Goal: Find contact information: Find contact information

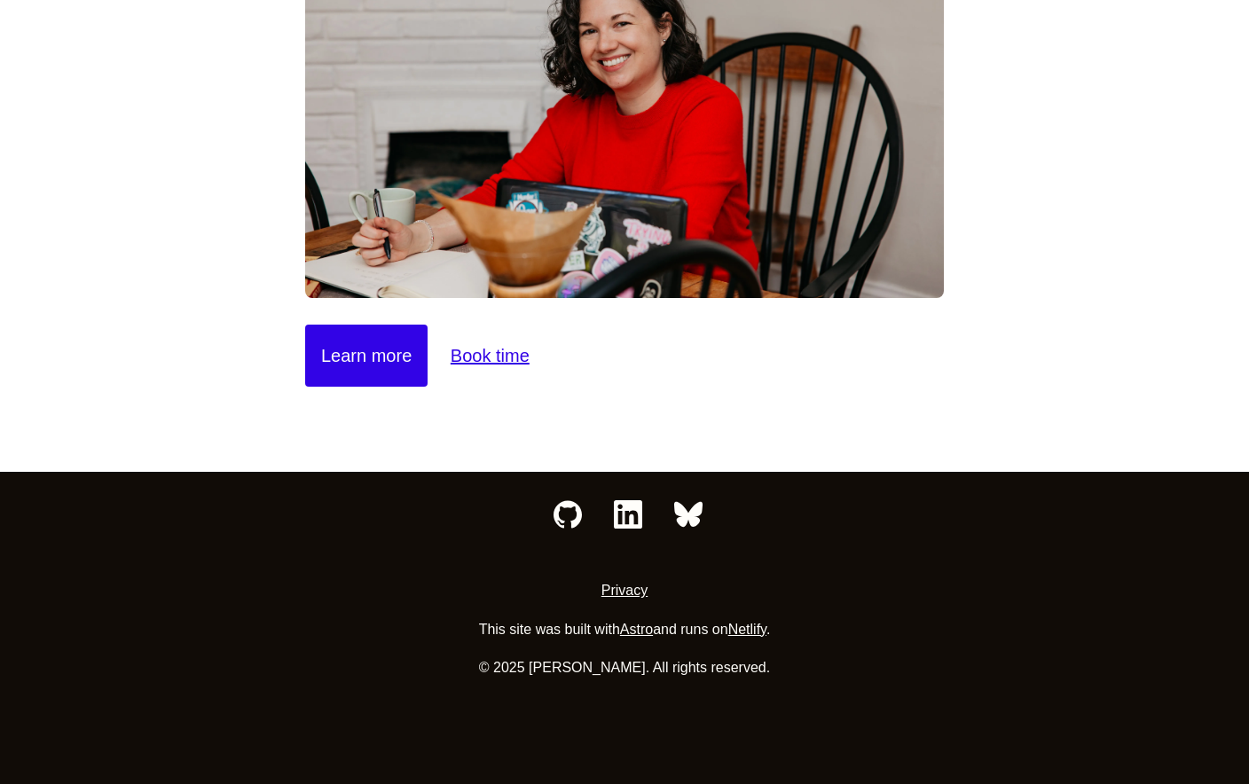
scroll to position [249, 0]
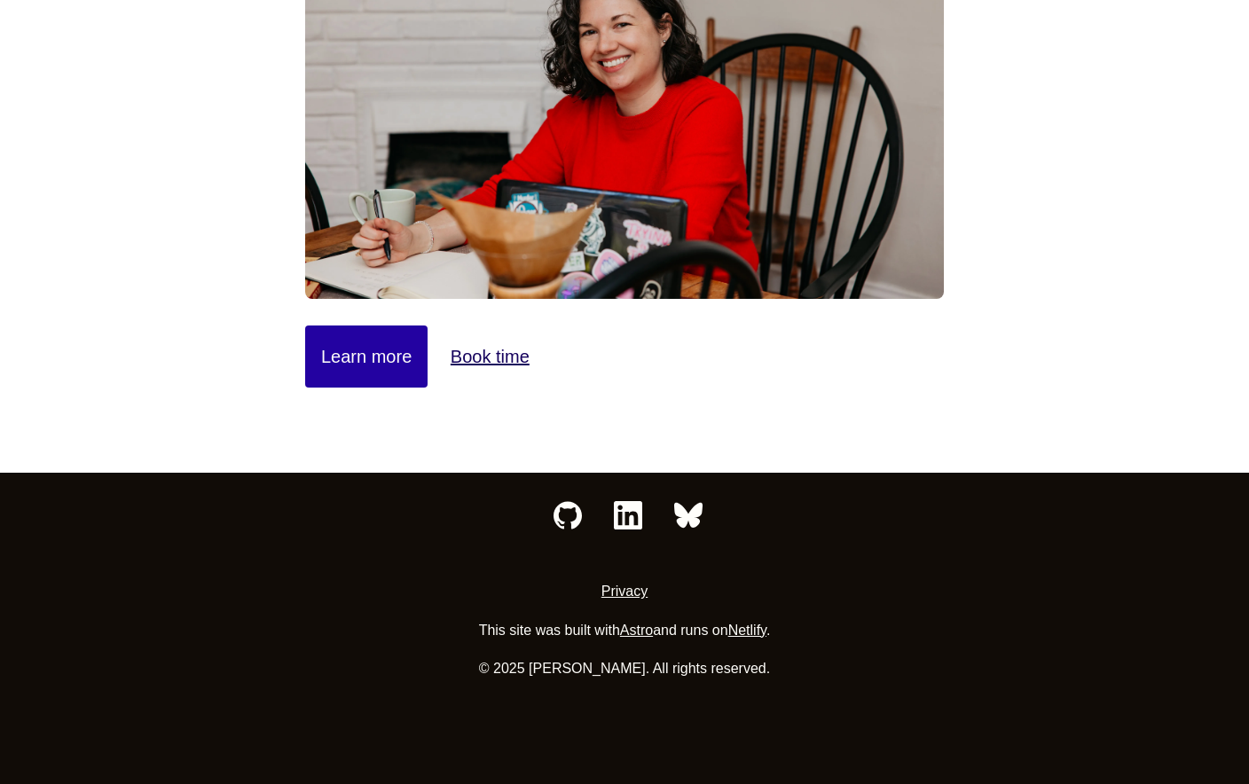
click at [346, 341] on link "Learn more" at bounding box center [366, 357] width 122 height 62
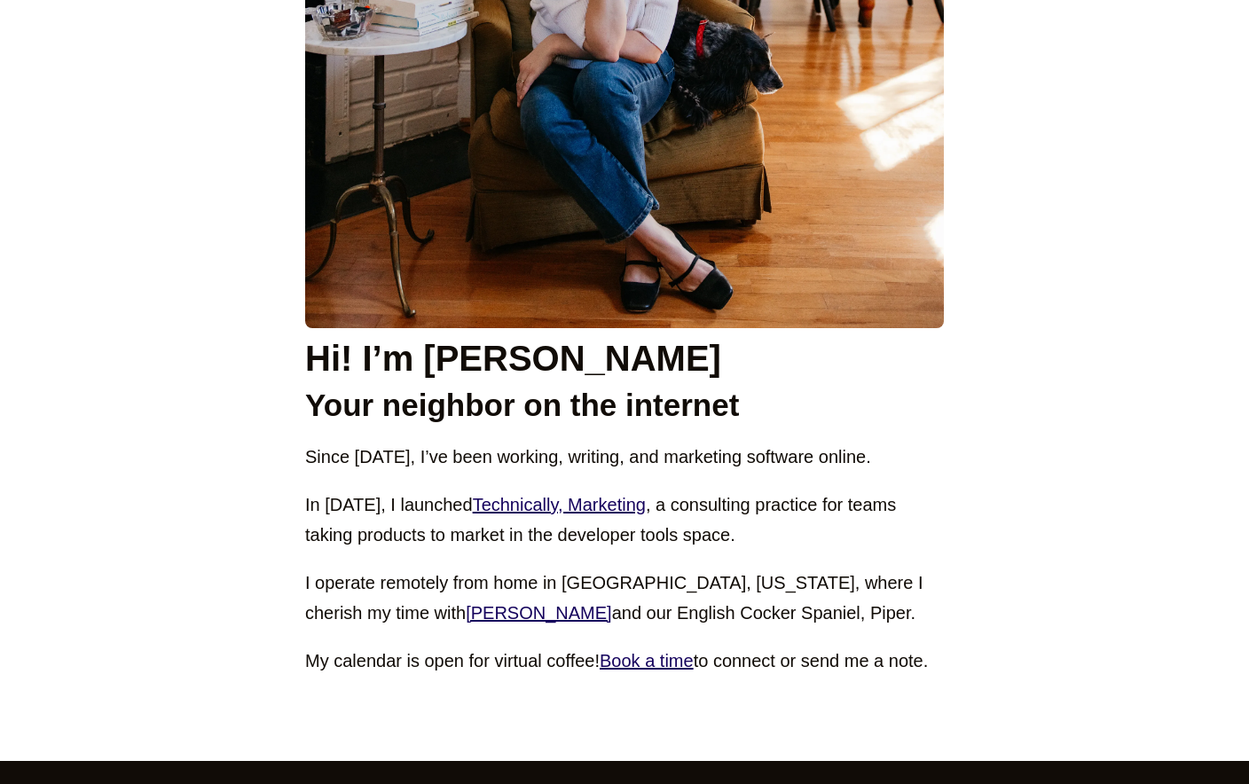
scroll to position [753, 0]
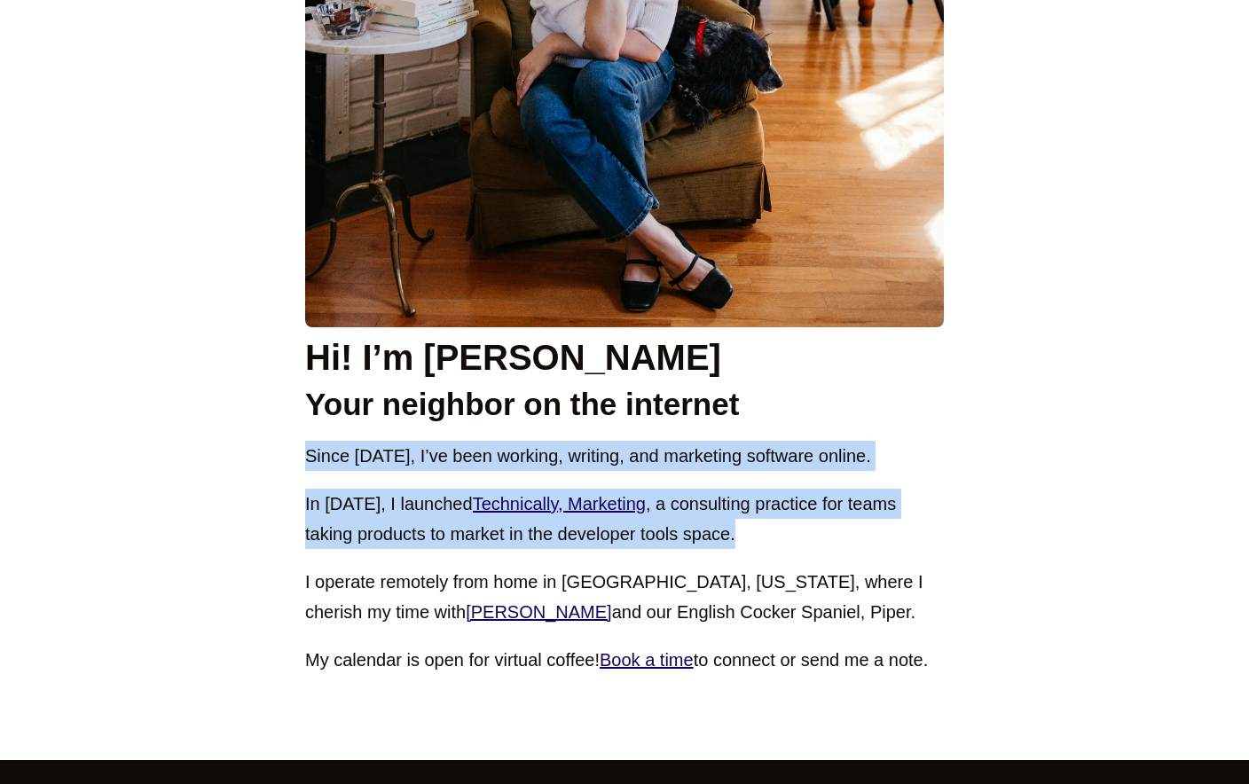
drag, startPoint x: 307, startPoint y: 455, endPoint x: 884, endPoint y: 515, distance: 580.6
click at [885, 515] on div "Hi! I’m Melanie Crissey Your neighbor on the internet Since 2011, I’ve been wor…" at bounding box center [624, 505] width 639 height 339
click at [884, 515] on p "In 2024, I launched Technically, Marketing , a consulting practice for teams ta…" at bounding box center [624, 519] width 639 height 60
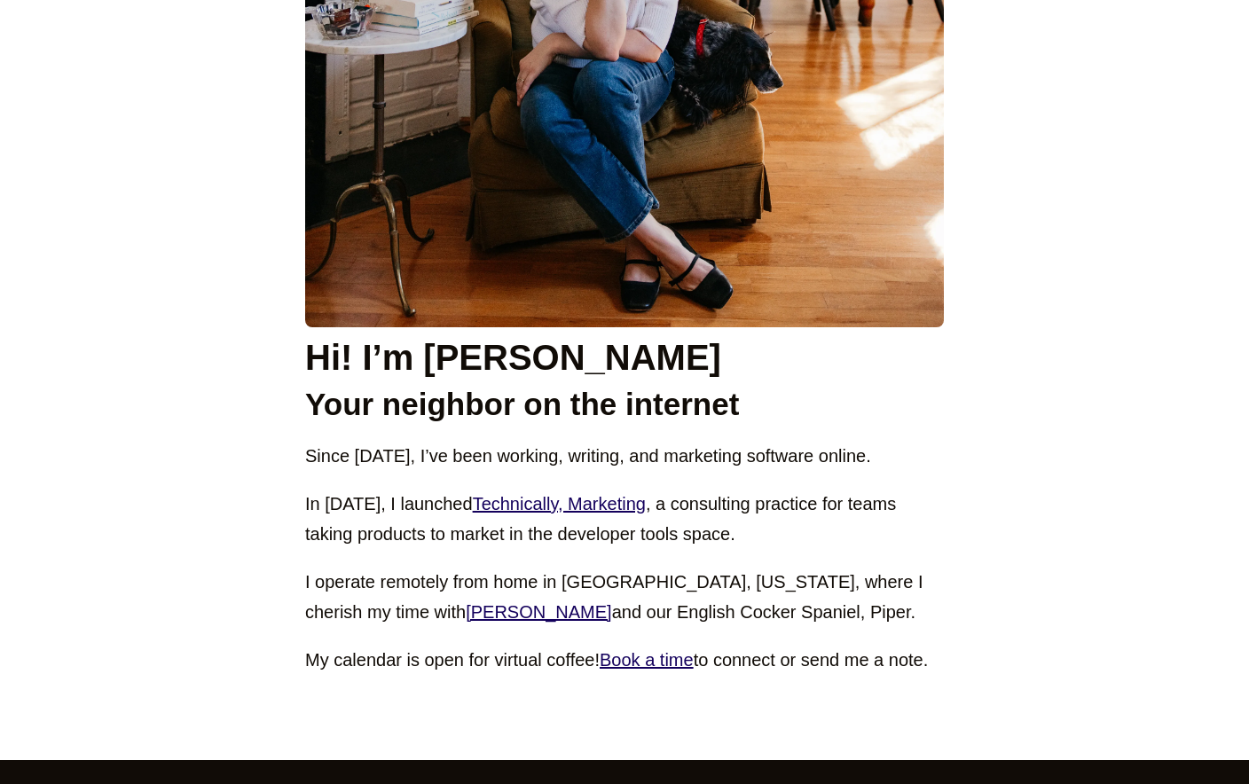
click at [368, 583] on p "I operate remotely from home in Marietta, Georgia, where I cherish my time with…" at bounding box center [624, 597] width 639 height 60
click at [783, 585] on p "I operate remotely from home in Marietta, Georgia, where I cherish my time with…" at bounding box center [624, 597] width 639 height 60
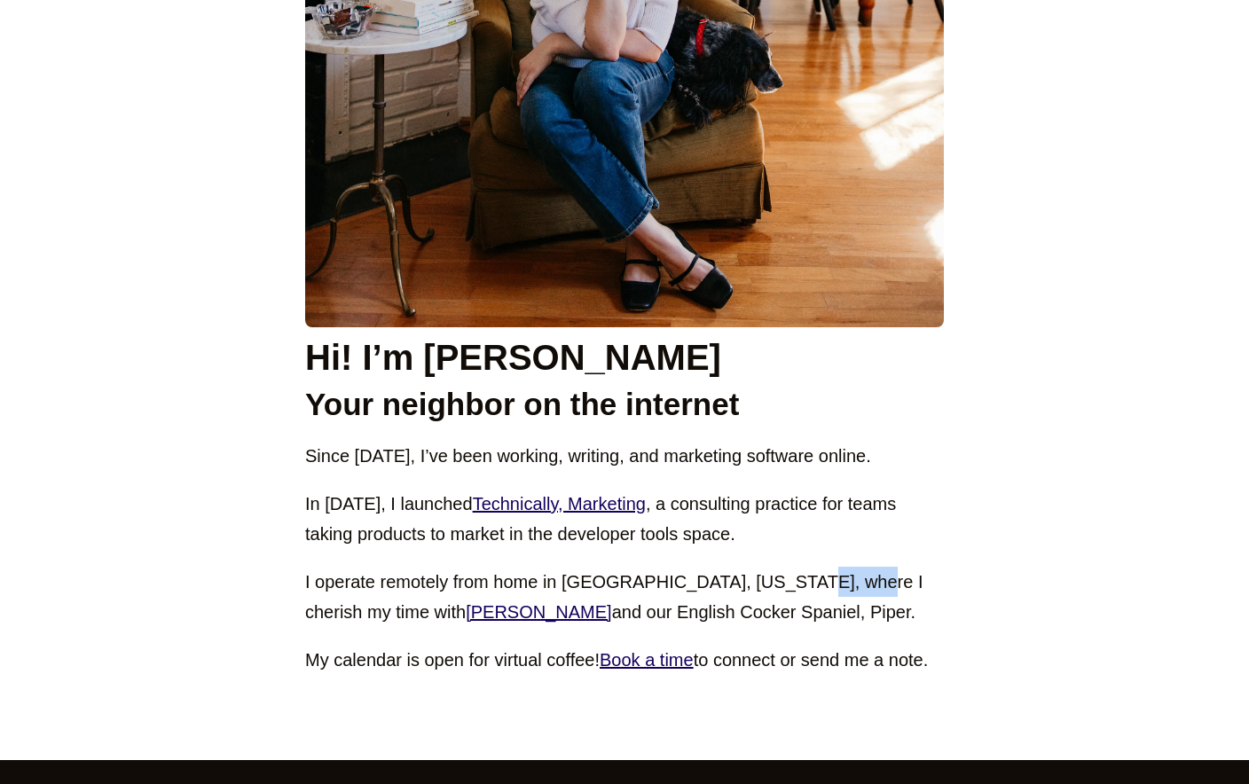
click at [783, 585] on p "I operate remotely from home in Marietta, Georgia, where I cherish my time with…" at bounding box center [624, 597] width 639 height 60
click at [775, 596] on p "I operate remotely from home in Marietta, Georgia, where I cherish my time with…" at bounding box center [624, 597] width 639 height 60
click at [466, 612] on link "Alan" at bounding box center [538, 612] width 145 height 20
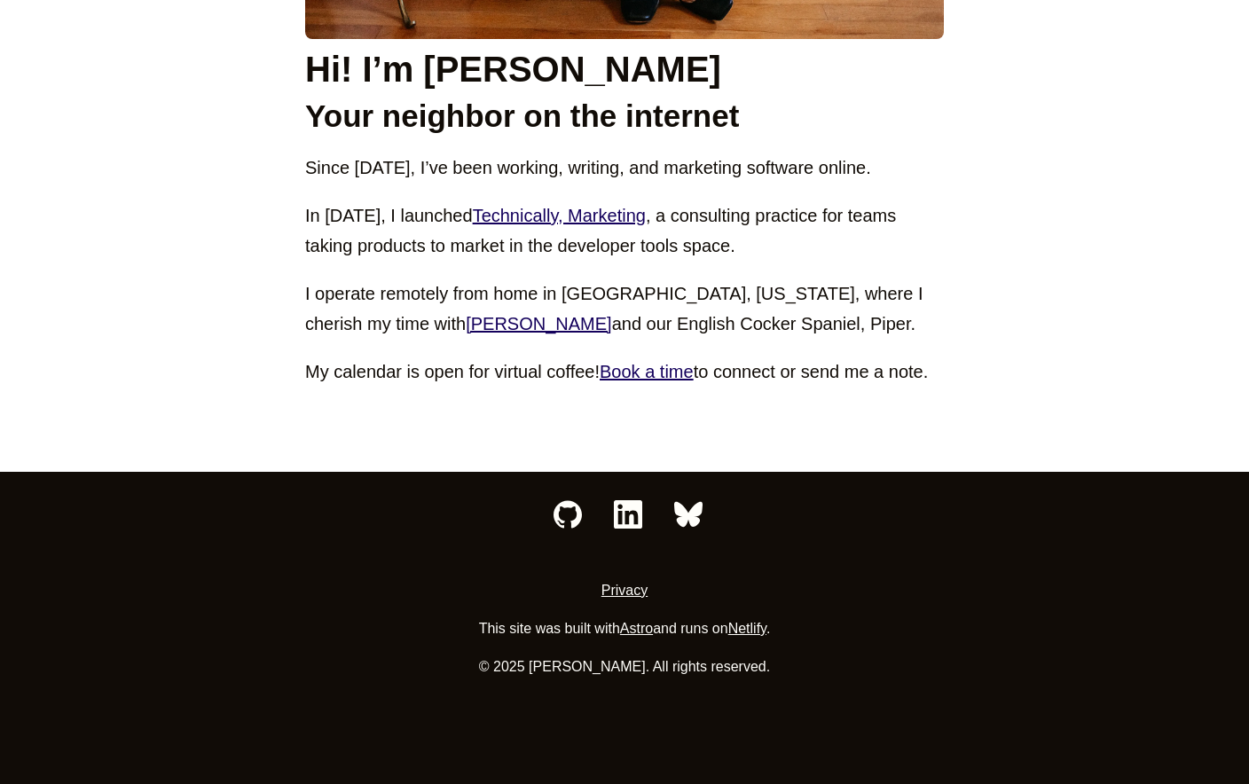
scroll to position [1041, 0]
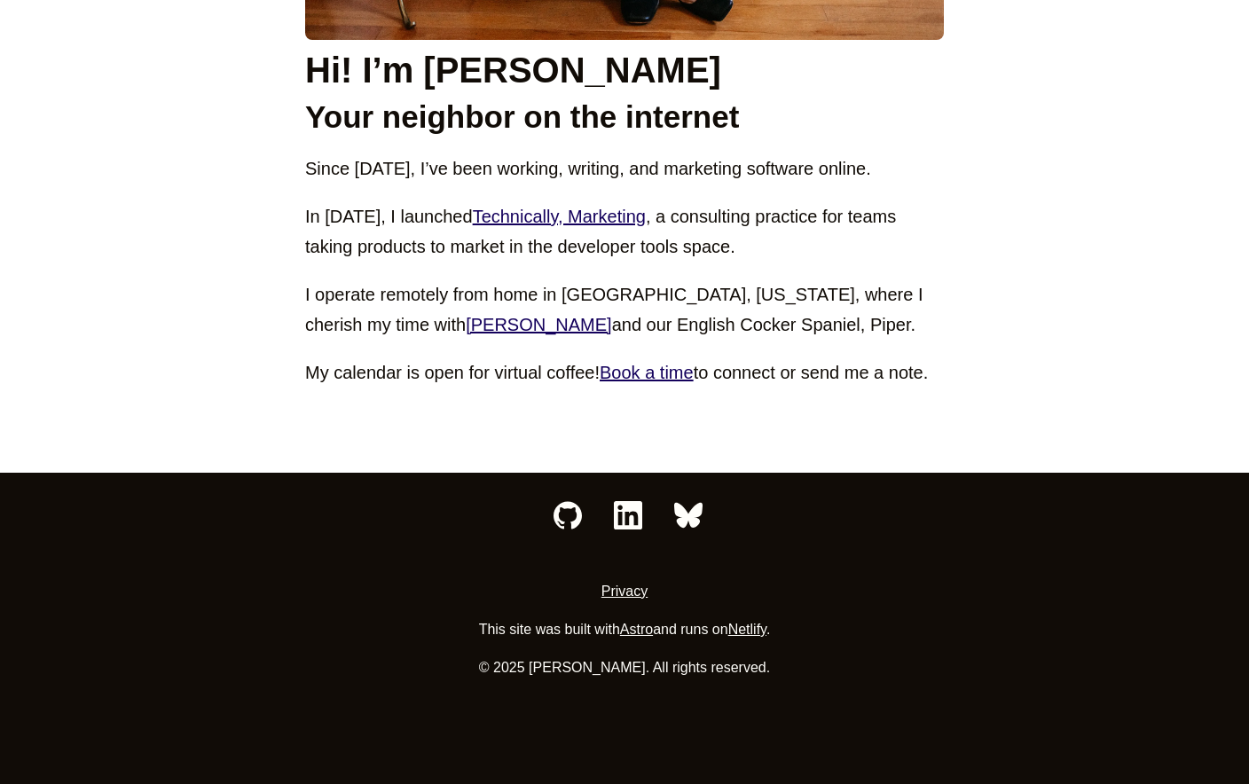
click at [627, 514] on icon "LinkedIn" at bounding box center [628, 515] width 28 height 28
